Goal: Information Seeking & Learning: Learn about a topic

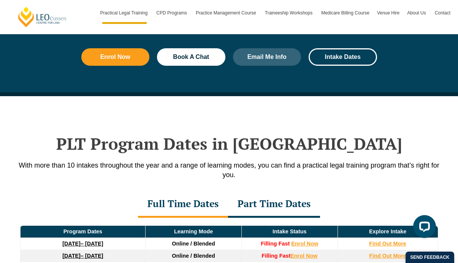
scroll to position [1004, 0]
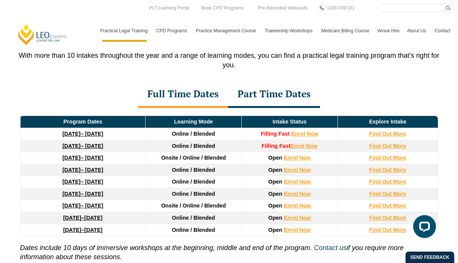
click at [92, 136] on link "22 September 2025 – 20 February 2026" at bounding box center [82, 134] width 41 height 6
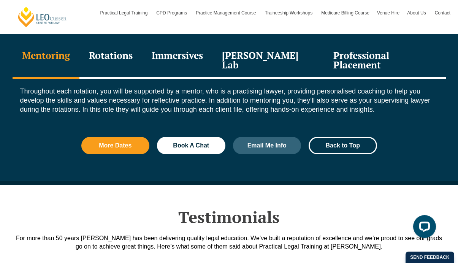
scroll to position [880, 0]
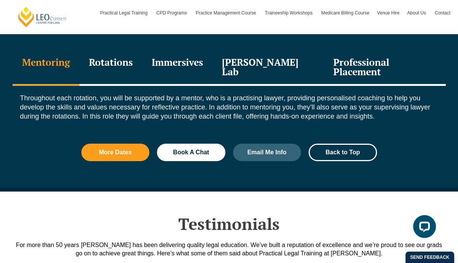
click at [135, 65] on div "Rotations" at bounding box center [111, 68] width 63 height 36
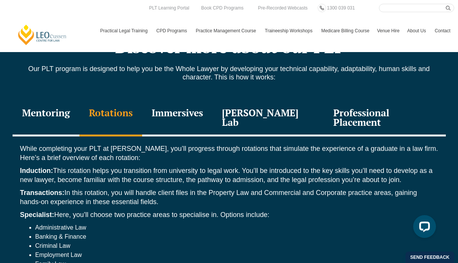
scroll to position [794, 0]
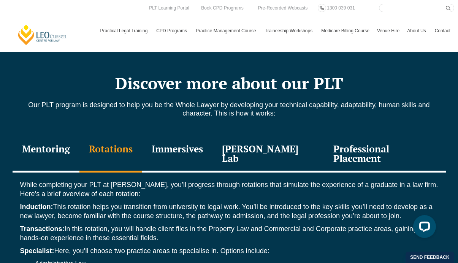
click at [193, 151] on div "Immersives" at bounding box center [177, 155] width 70 height 36
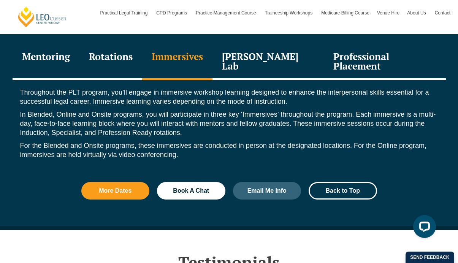
scroll to position [883, 0]
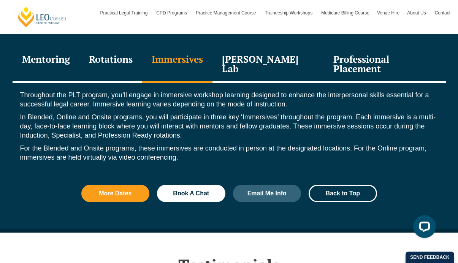
click at [249, 62] on div "Leo Justice Lab" at bounding box center [269, 65] width 112 height 36
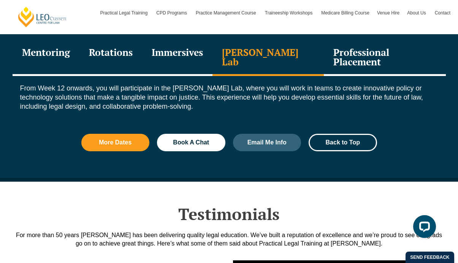
scroll to position [810, 0]
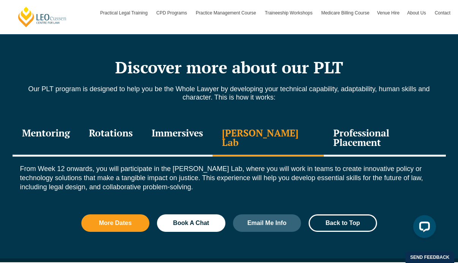
click at [342, 135] on div "Professional Placement" at bounding box center [385, 139] width 122 height 36
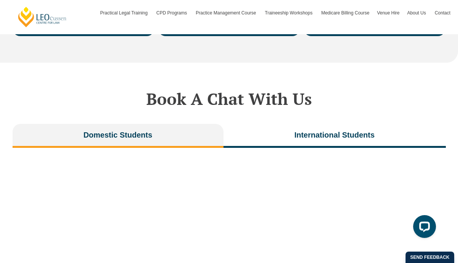
scroll to position [1528, 0]
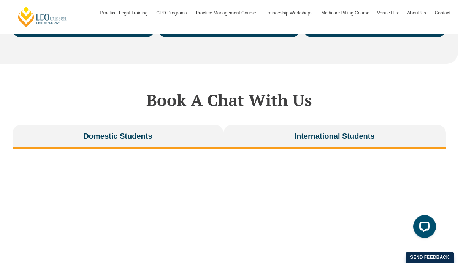
click at [297, 131] on span "International Students" at bounding box center [334, 136] width 80 height 11
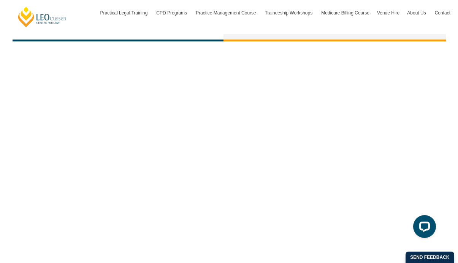
scroll to position [1529, 0]
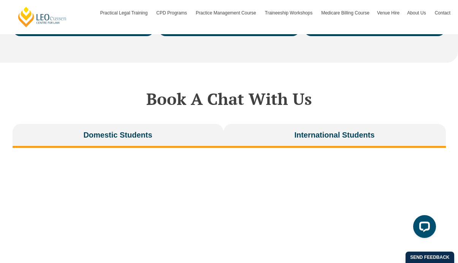
click at [111, 130] on span "Domestic Students" at bounding box center [117, 135] width 69 height 11
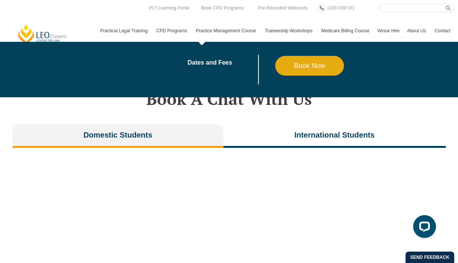
click at [225, 32] on link "Practice Management Course" at bounding box center [226, 31] width 69 height 22
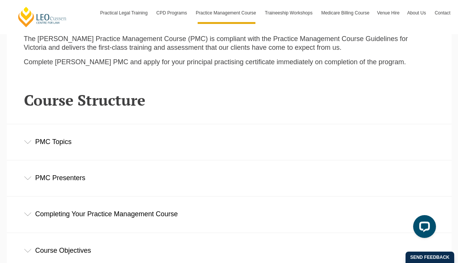
scroll to position [974, 0]
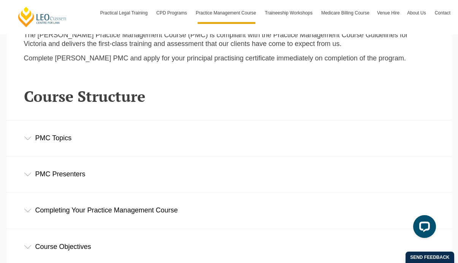
click at [118, 123] on div "PMC Topics" at bounding box center [229, 138] width 445 height 35
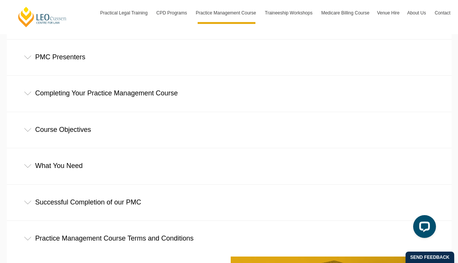
scroll to position [1261, 0]
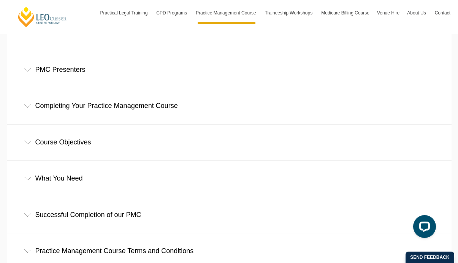
click at [121, 161] on div "What You Need" at bounding box center [229, 178] width 445 height 35
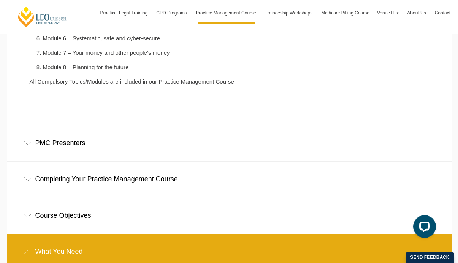
scroll to position [1176, 0]
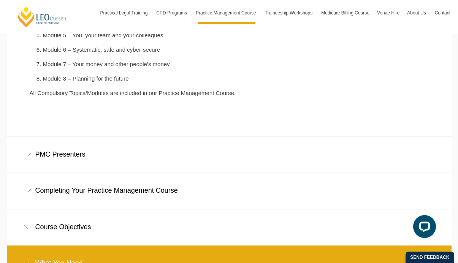
click at [173, 215] on div "Course Objectives" at bounding box center [229, 227] width 445 height 35
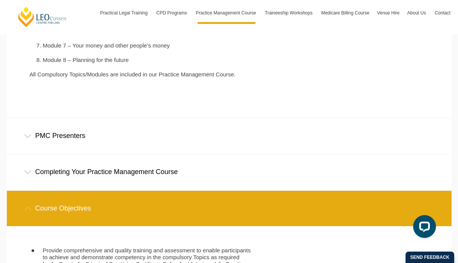
scroll to position [1181, 0]
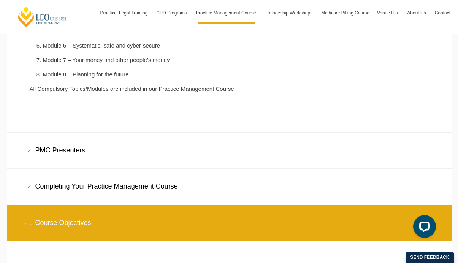
click at [85, 133] on div "PMC Presenters" at bounding box center [229, 150] width 445 height 35
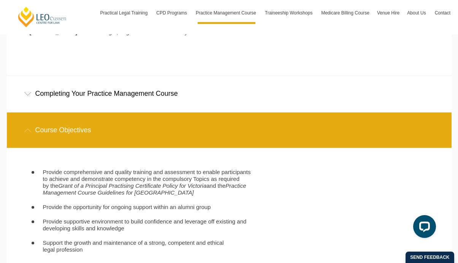
scroll to position [1448, 0]
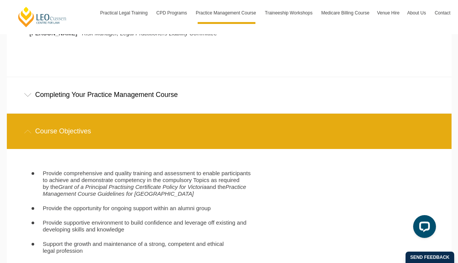
click at [96, 77] on div "Completing Your Practice Management Course" at bounding box center [229, 94] width 445 height 35
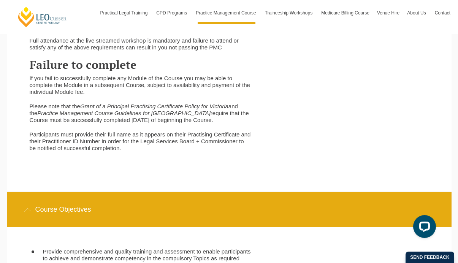
scroll to position [1716, 0]
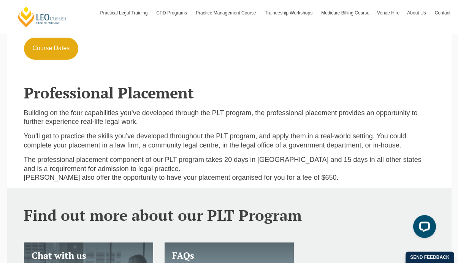
scroll to position [2085, 0]
